Goal: Information Seeking & Learning: Learn about a topic

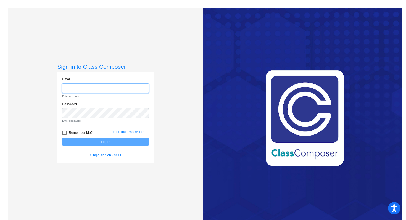
type input "[EMAIL_ADDRESS][PERSON_NAME][DOMAIN_NAME]"
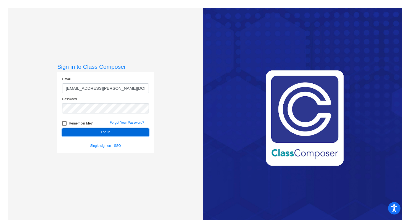
click at [126, 132] on button "Log In" at bounding box center [105, 132] width 87 height 8
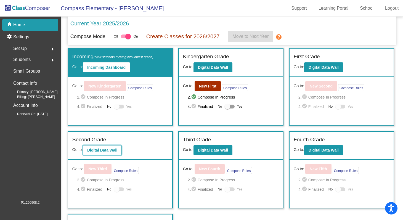
click at [107, 148] on b "Digital Data Wall" at bounding box center [102, 150] width 30 height 4
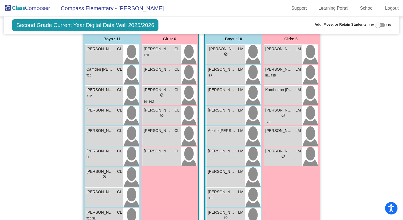
scroll to position [398, 0]
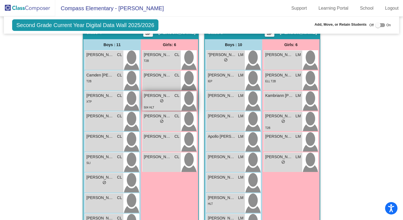
click at [164, 105] on div "504 HLT" at bounding box center [162, 107] width 36 height 6
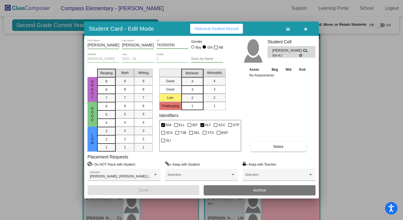
click at [305, 31] on button "button" at bounding box center [306, 29] width 18 height 10
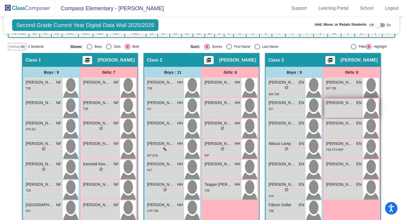
scroll to position [108, 0]
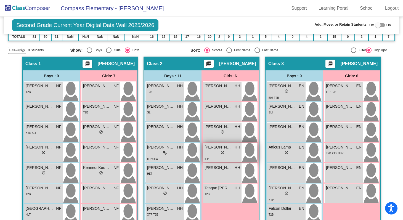
click at [219, 153] on div "lock do_not_disturb_alt" at bounding box center [223, 153] width 36 height 6
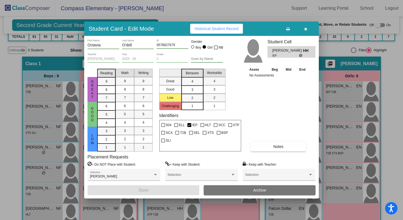
click at [307, 31] on button "button" at bounding box center [306, 29] width 18 height 10
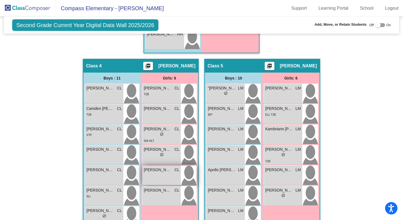
scroll to position [392, 0]
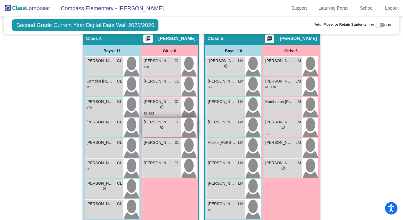
click at [165, 123] on span "[PERSON_NAME]" at bounding box center [158, 122] width 28 height 6
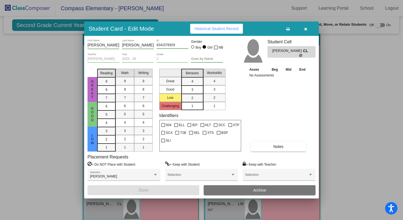
click at [307, 29] on button "button" at bounding box center [306, 29] width 18 height 10
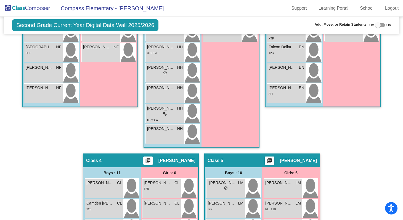
scroll to position [461, 0]
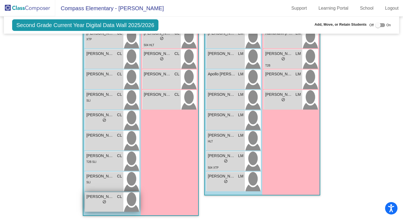
click at [104, 202] on span "do_not_disturb_alt" at bounding box center [104, 202] width 4 height 4
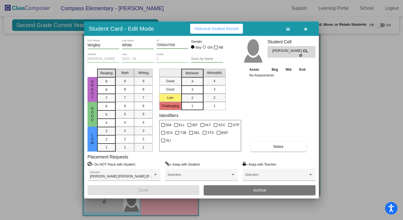
click at [305, 29] on icon "button" at bounding box center [305, 29] width 3 height 4
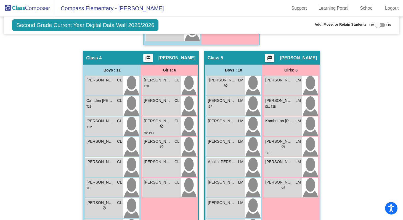
scroll to position [372, 0]
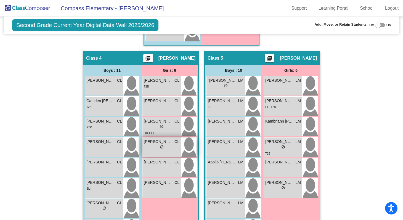
click at [154, 146] on div "lock do_not_disturb_alt" at bounding box center [162, 148] width 36 height 6
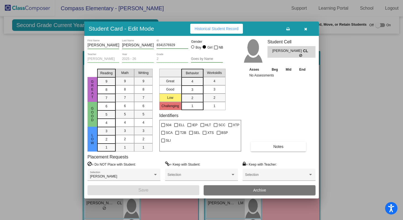
click at [305, 31] on button "button" at bounding box center [306, 29] width 18 height 10
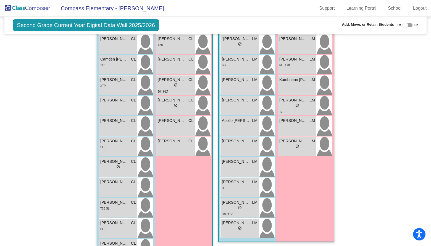
scroll to position [412, 0]
